Goal: Task Accomplishment & Management: Manage account settings

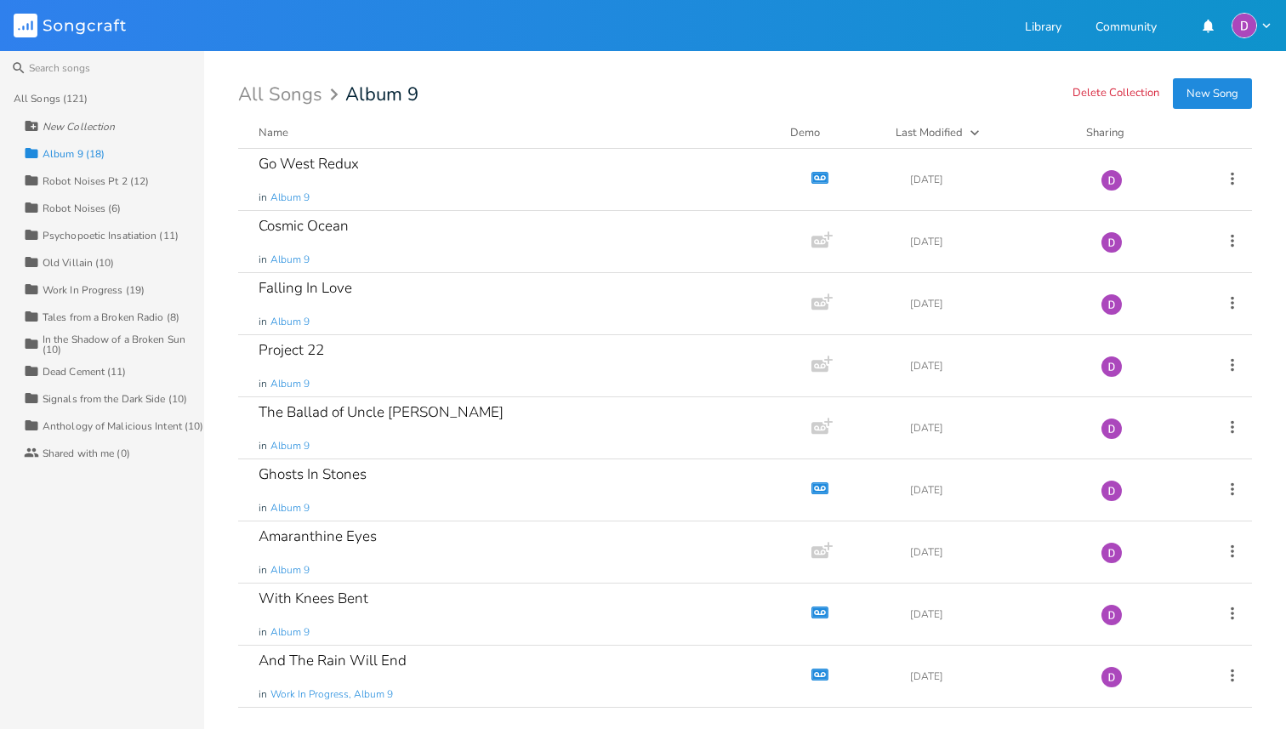
click at [1201, 96] on button "New Song" at bounding box center [1212, 93] width 79 height 31
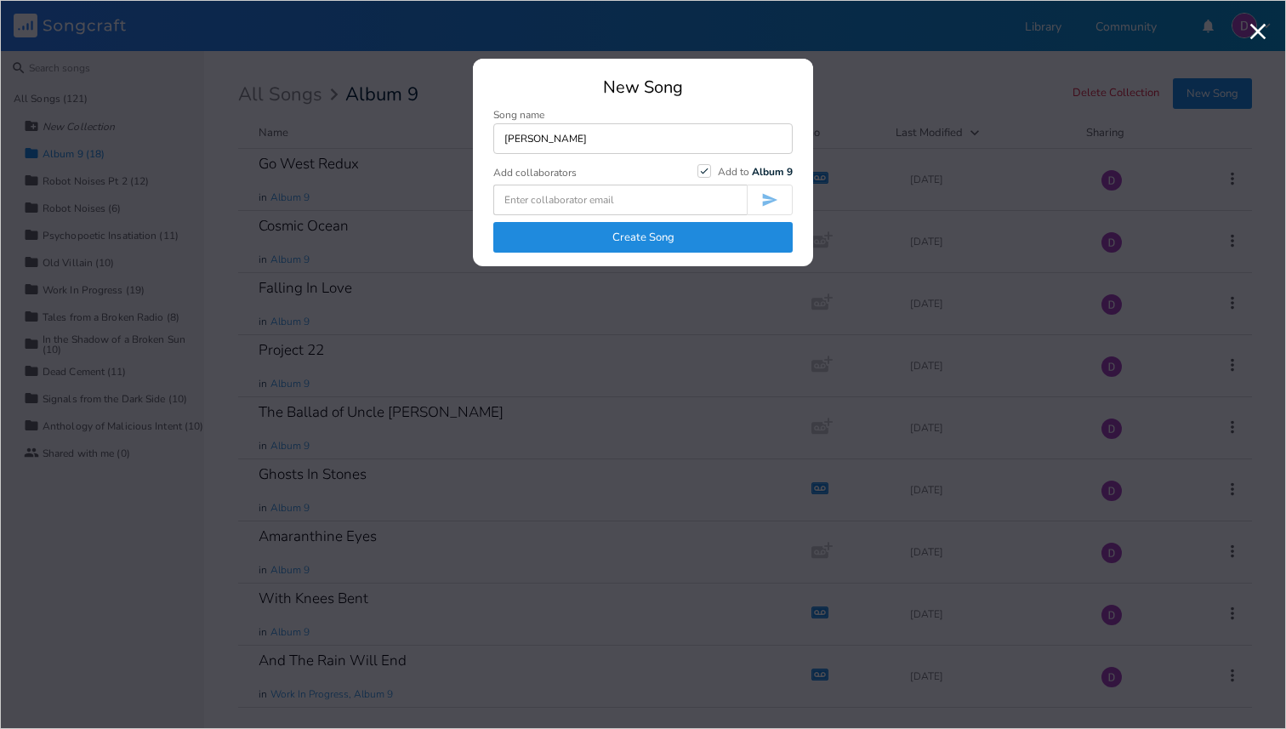
type input "[PERSON_NAME]"
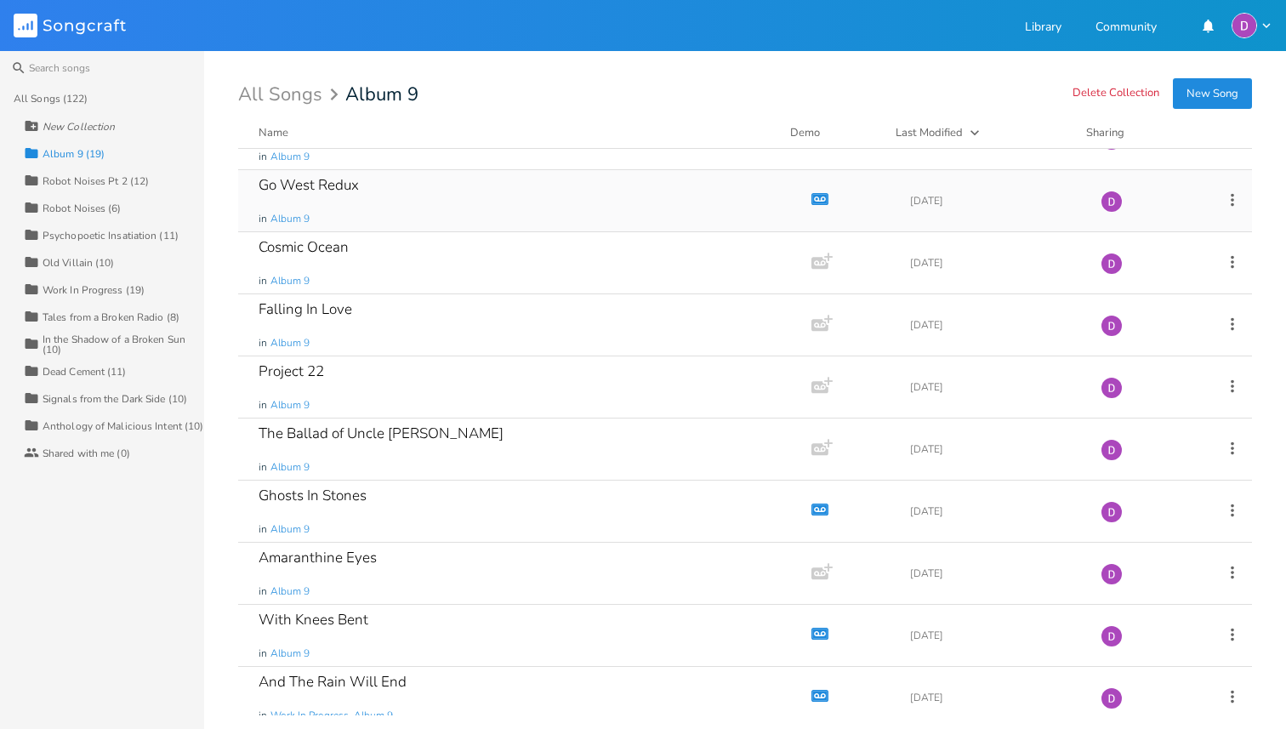
scroll to position [51, 0]
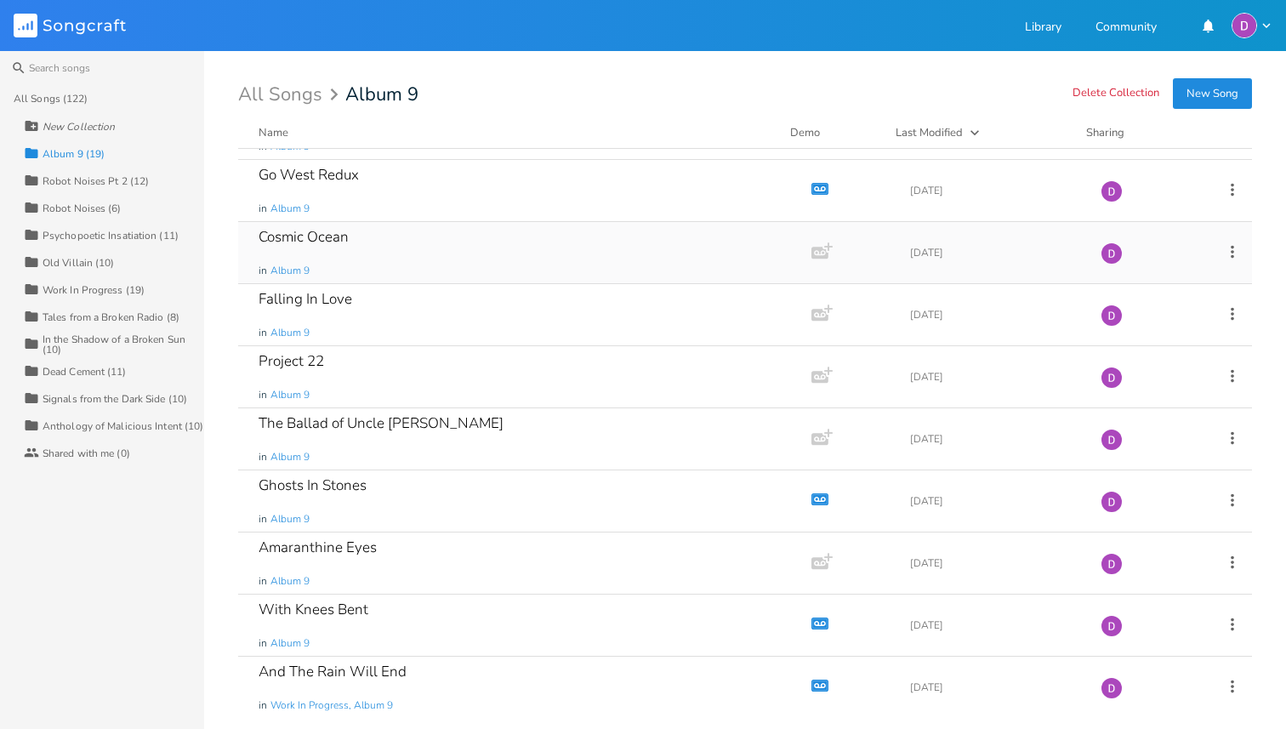
click at [356, 231] on div "Cosmic Ocean in Album 9" at bounding box center [522, 252] width 526 height 61
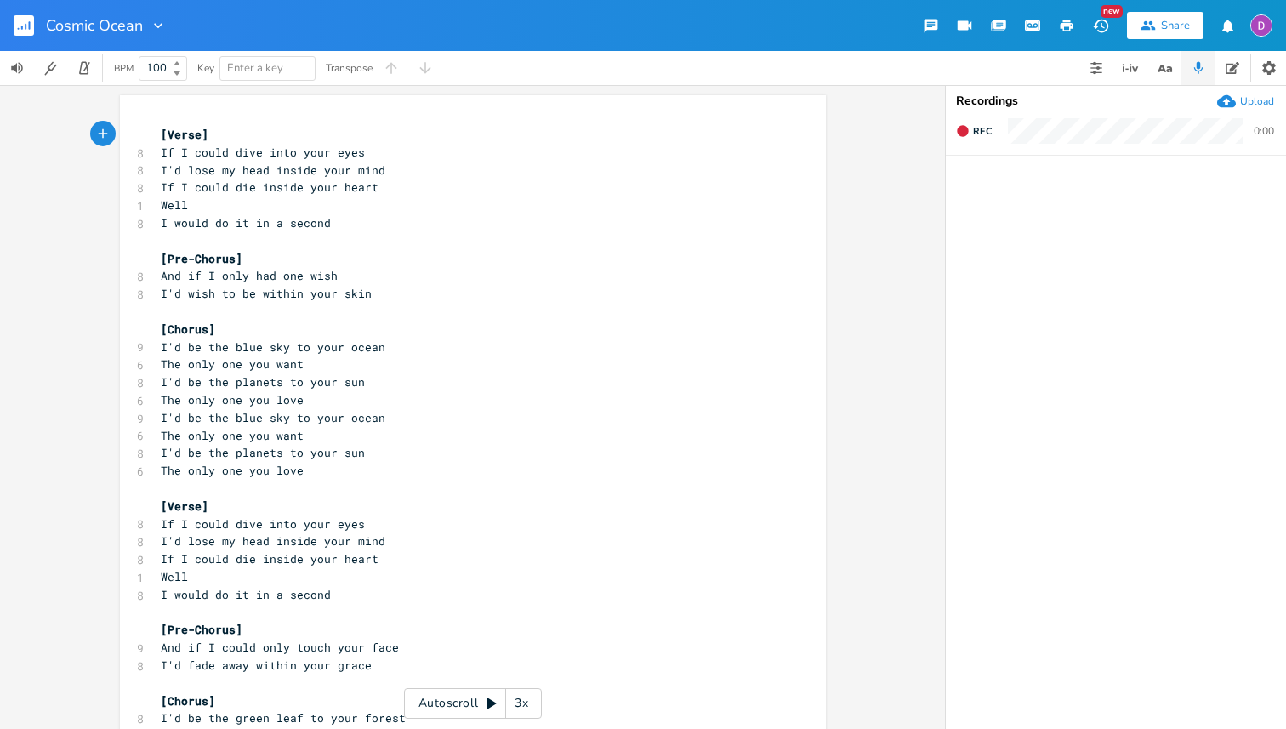
click at [143, 25] on div at bounding box center [155, 25] width 24 height 17
click at [165, 37] on li "Edit Rename" at bounding box center [193, 48] width 102 height 29
click at [94, 24] on input "Cosmic Ocean" at bounding box center [94, 25] width 97 height 15
type input "Blue Sky Ocean"
click at [156, 20] on div at bounding box center [167, 25] width 24 height 17
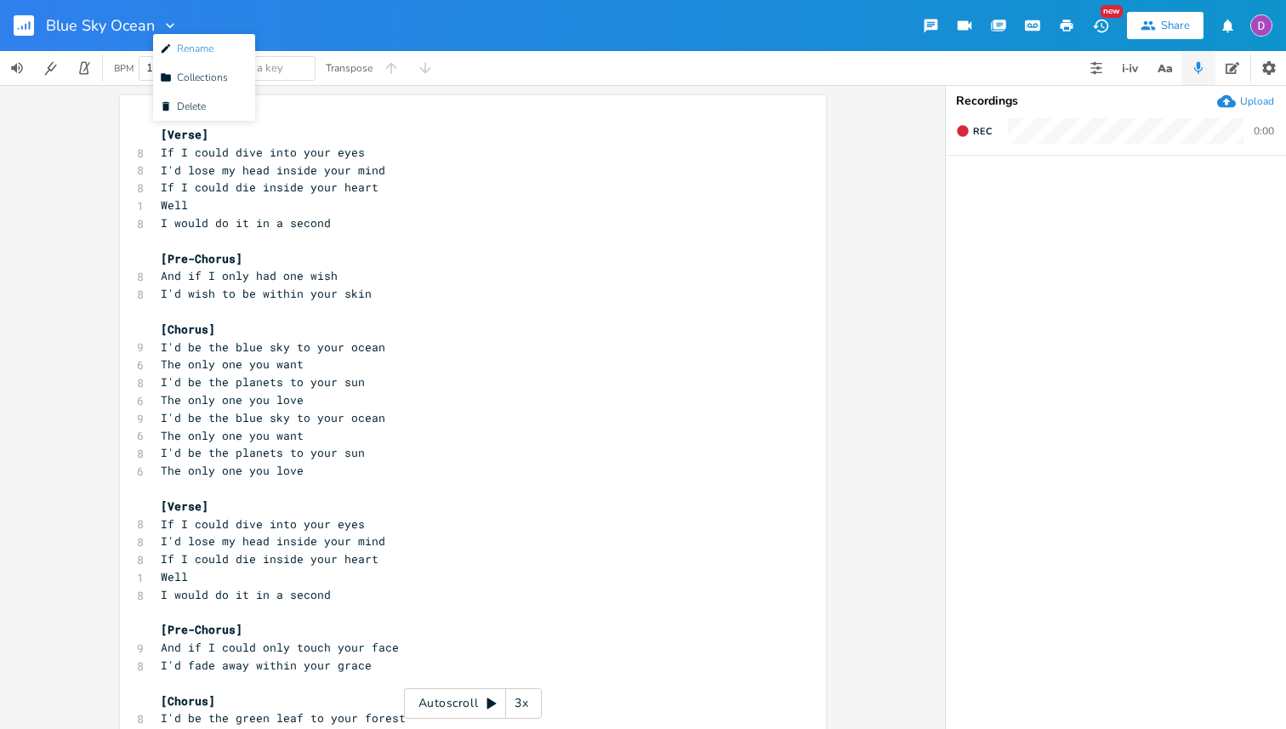
click at [183, 43] on span "Edit Rename" at bounding box center [187, 49] width 54 height 12
type input "Blue Sky Ocean (A Love Song)"
click at [24, 25] on rect "button" at bounding box center [24, 25] width 20 height 20
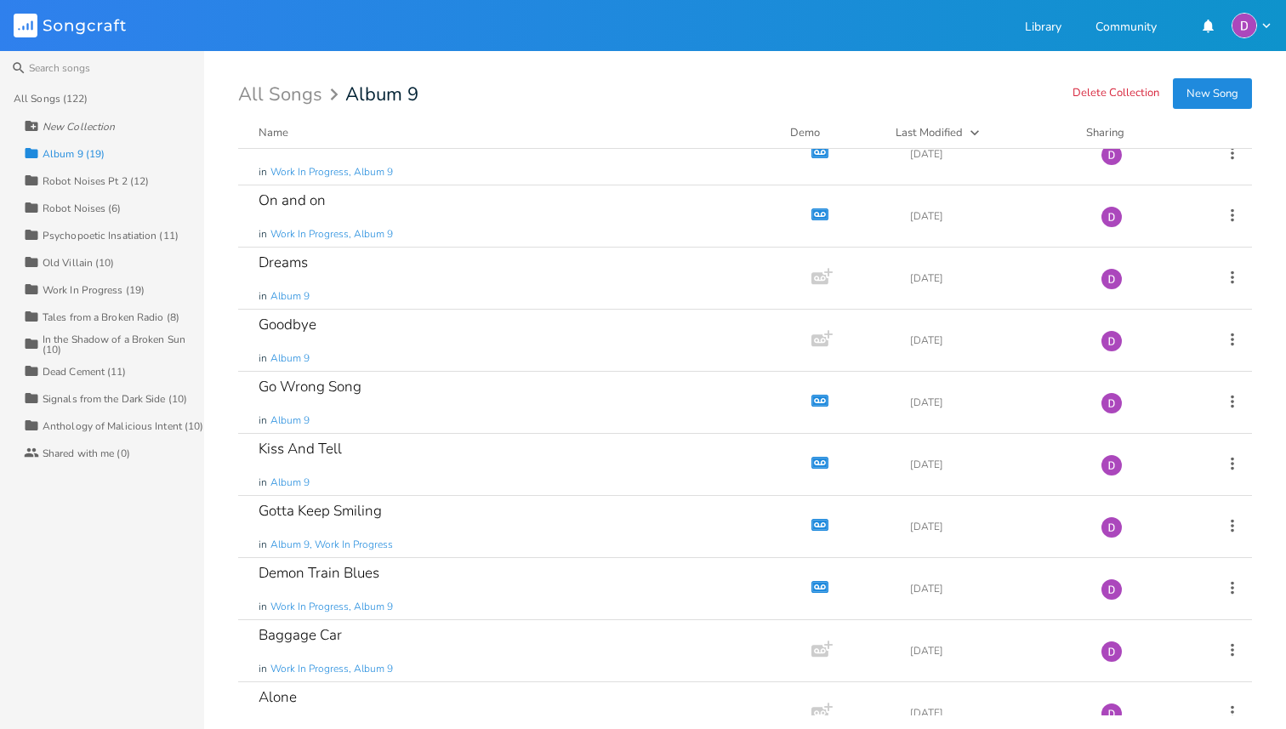
scroll to position [613, 0]
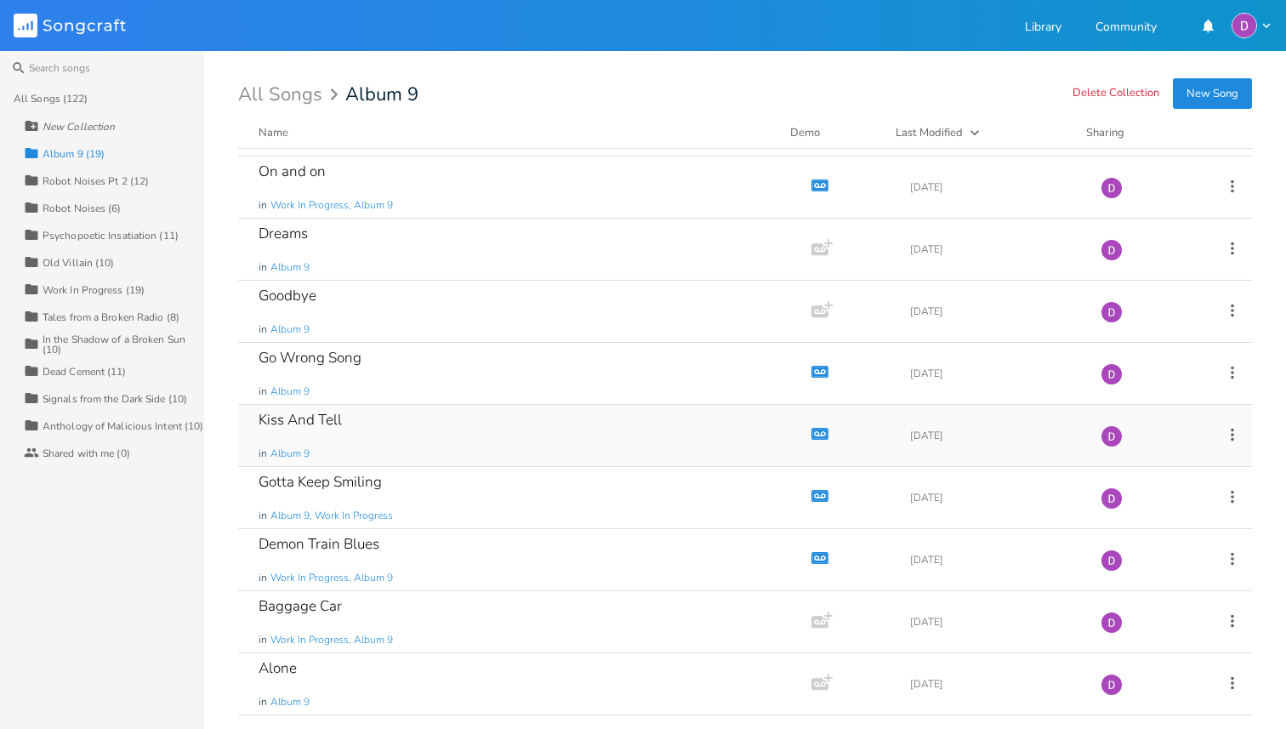
click at [426, 465] on div "Kiss And Tell in Album 9" at bounding box center [522, 435] width 526 height 61
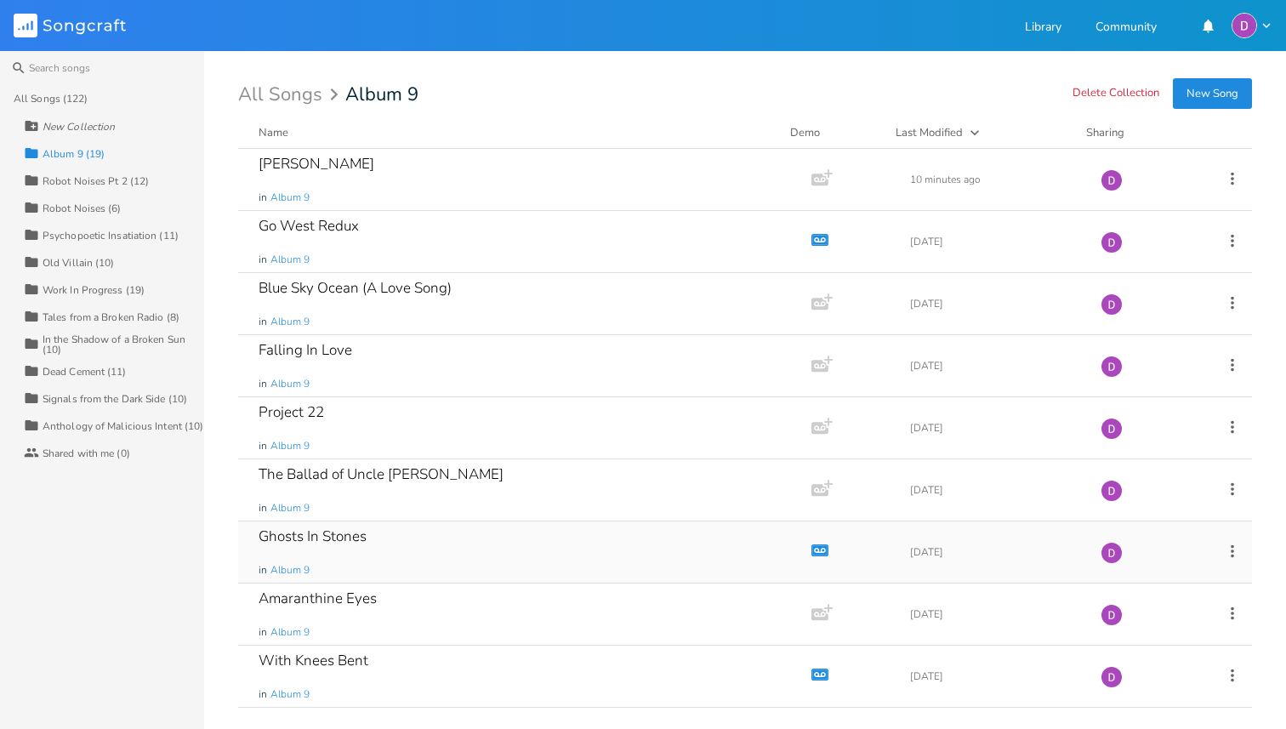
click at [387, 538] on div "Ghosts In Stones in Album 9" at bounding box center [522, 552] width 526 height 61
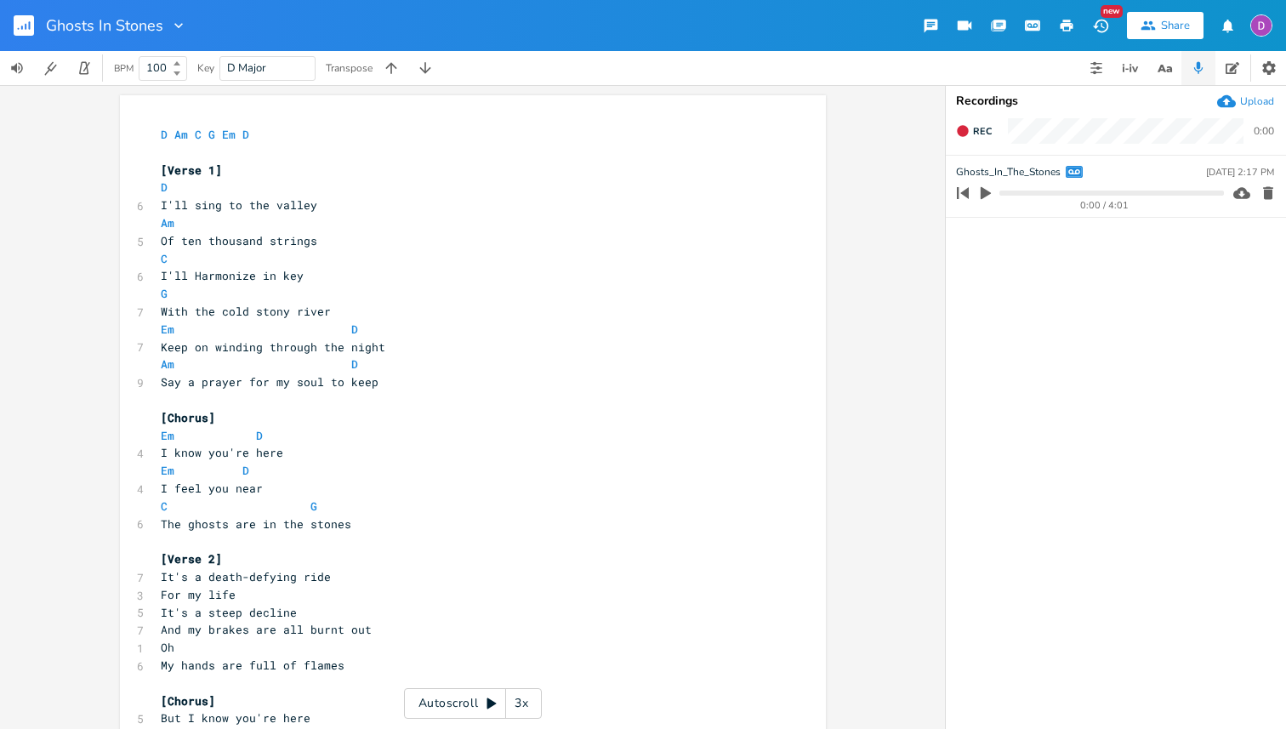
click at [22, 23] on rect "button" at bounding box center [24, 25] width 20 height 20
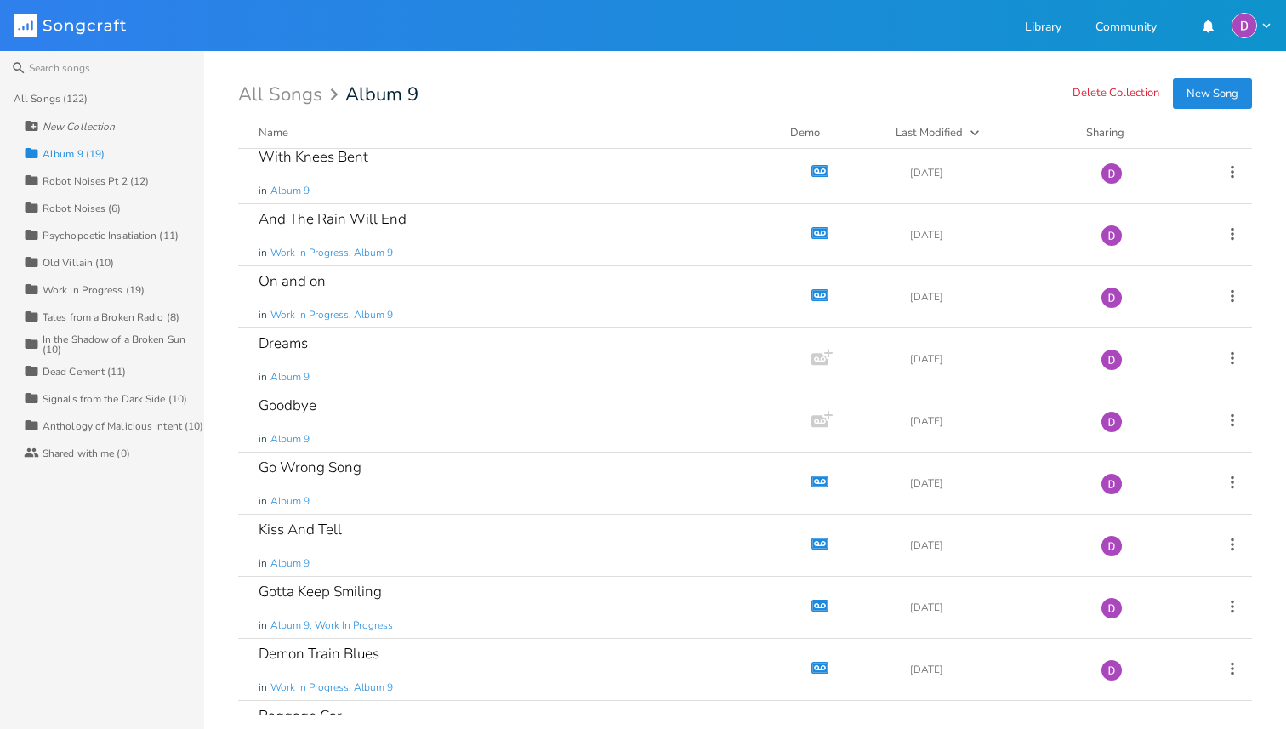
scroll to position [613, 0]
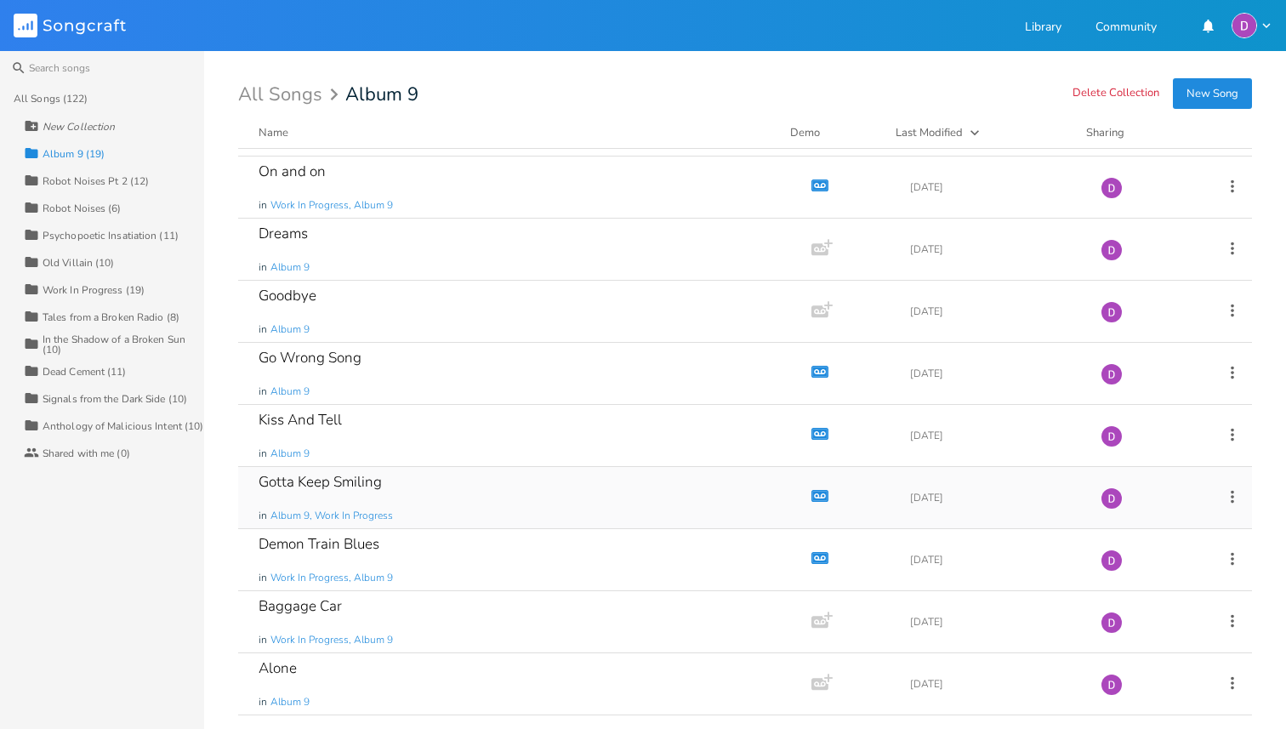
click at [428, 487] on div "Gotta Keep Smiling in Album 9, Work In Progress" at bounding box center [522, 497] width 526 height 61
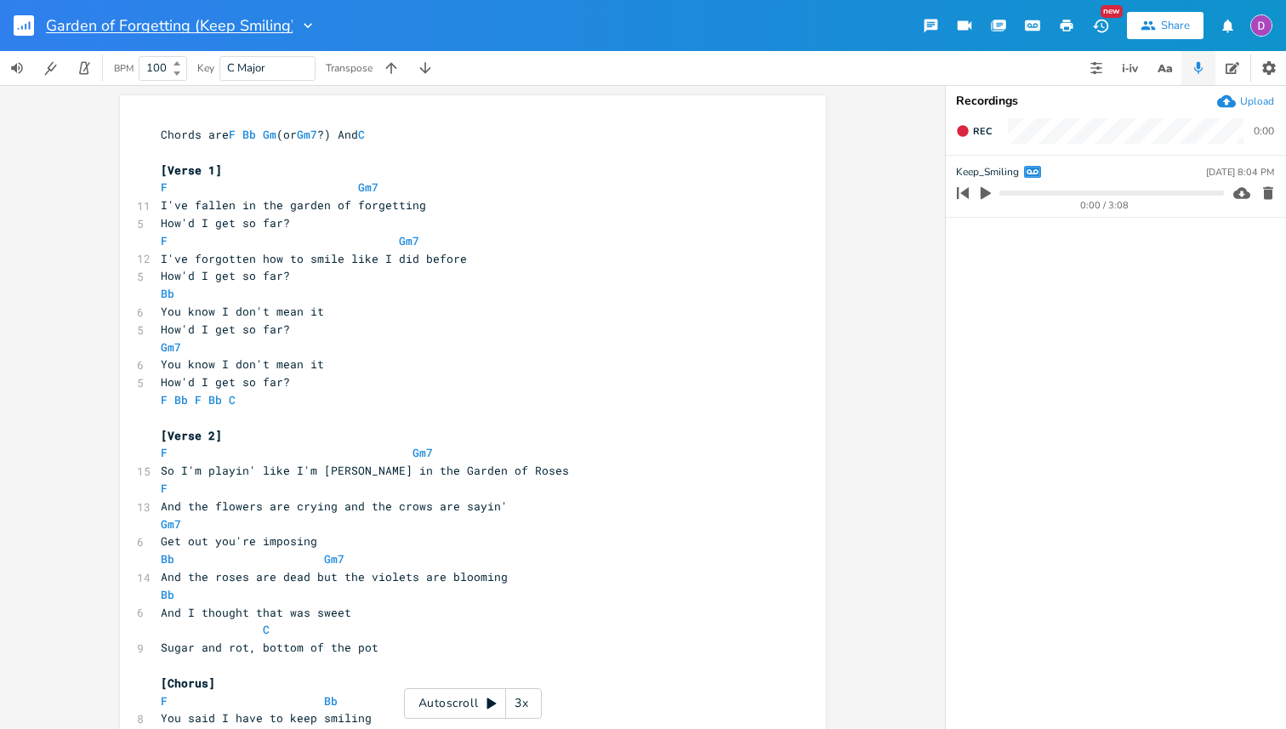
type input "Garden of Forgetting (Keep Smiling)"
